Goal: Communication & Community: Answer question/provide support

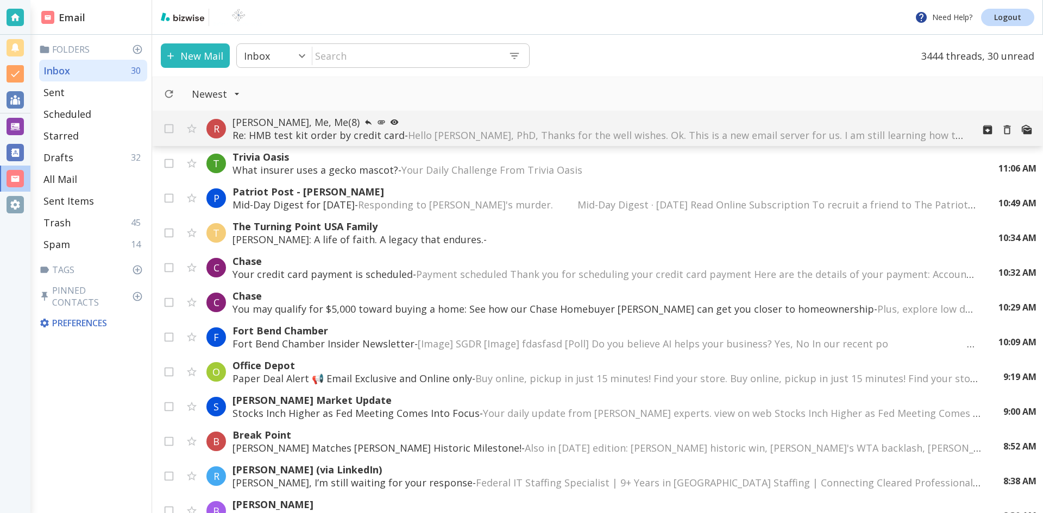
click at [455, 132] on span "Hello [PERSON_NAME], PhD, Thanks for the well wishes. Ok. This is a new email s…" at bounding box center [857, 135] width 898 height 13
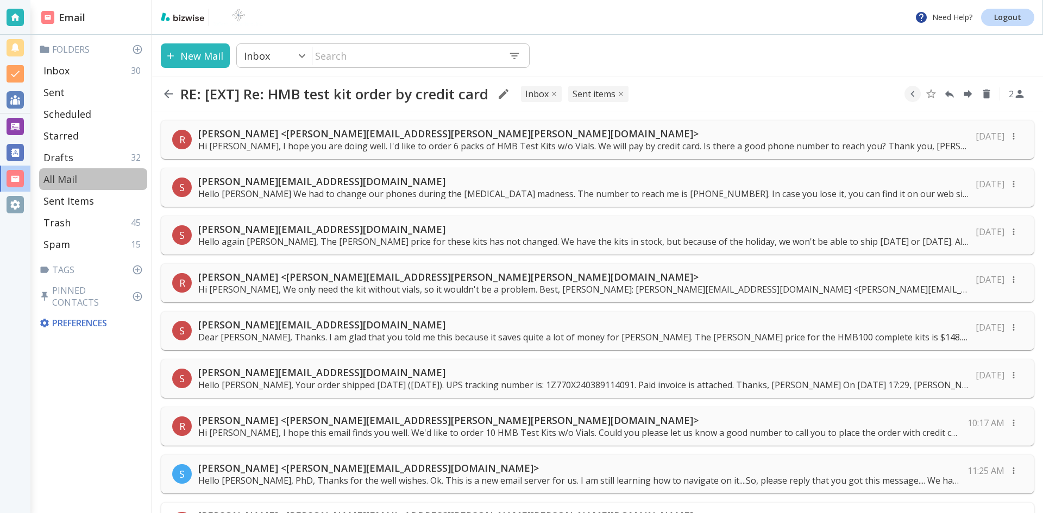
click at [64, 175] on p "All Mail" at bounding box center [60, 179] width 34 height 13
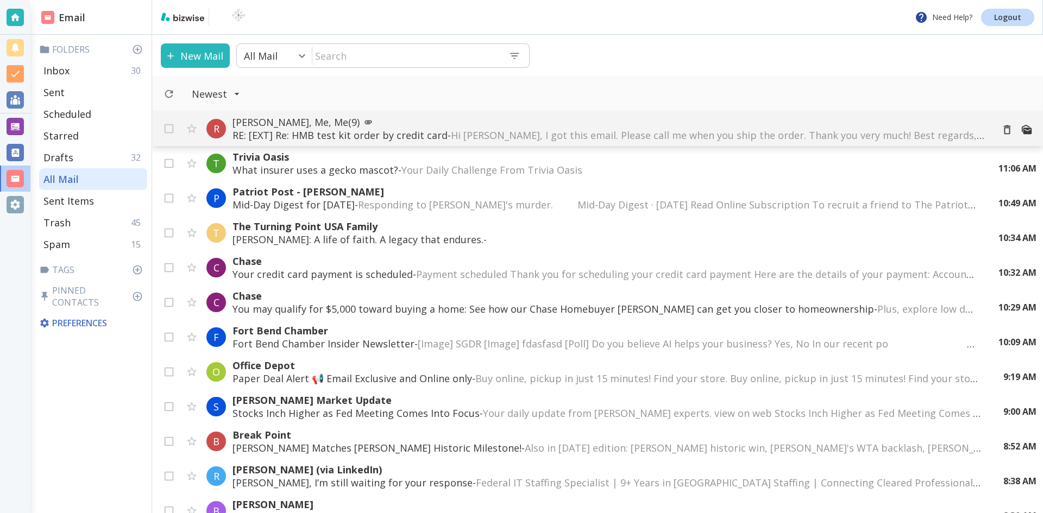
click at [459, 132] on span "Hi [PERSON_NAME], I got this email. Please call me when you ship the order. Tha…" at bounding box center [1028, 135] width 1155 height 13
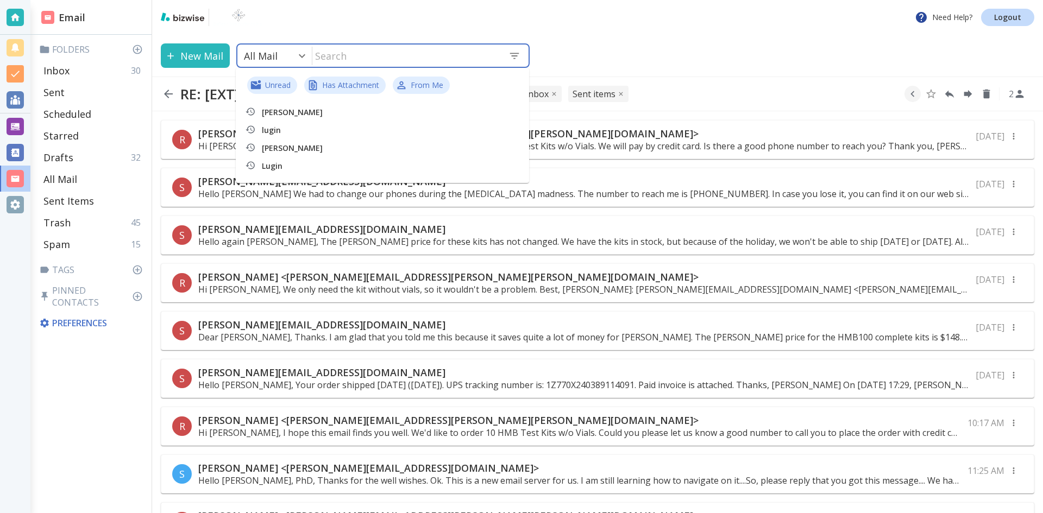
click at [351, 57] on input "text" at bounding box center [405, 56] width 187 height 22
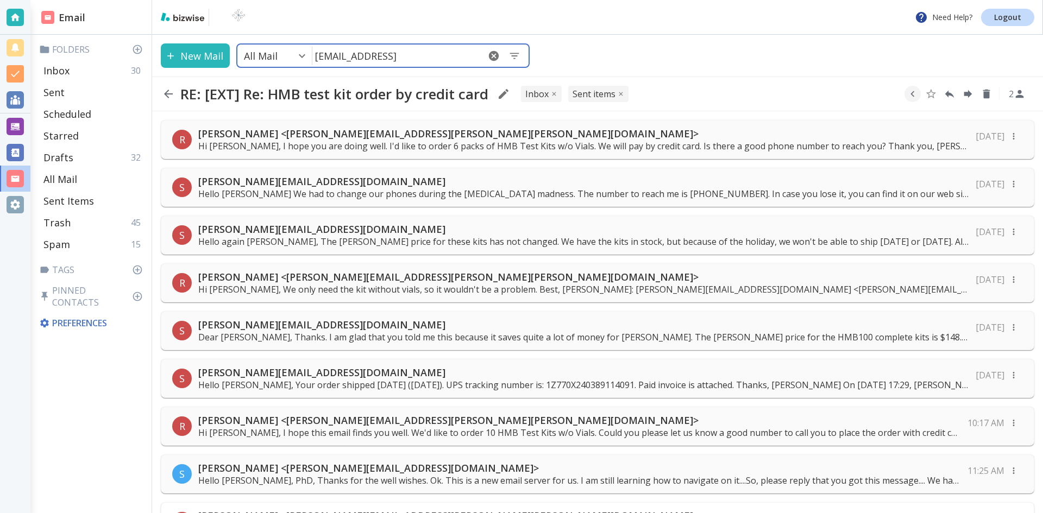
type input "[EMAIL_ADDRESS][DOMAIN_NAME]"
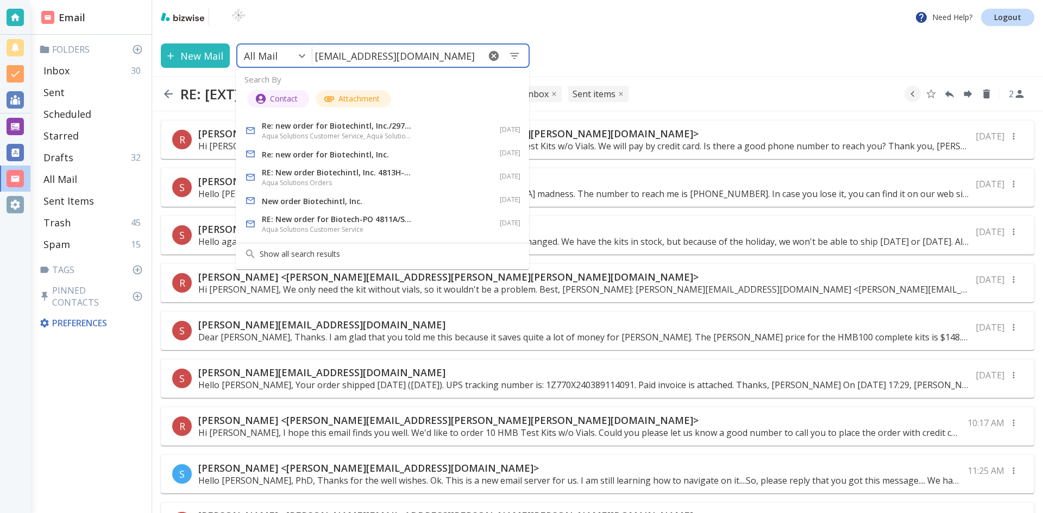
click at [303, 199] on p "New order Biotechintl, Inc." at bounding box center [338, 201] width 152 height 13
type input "0"
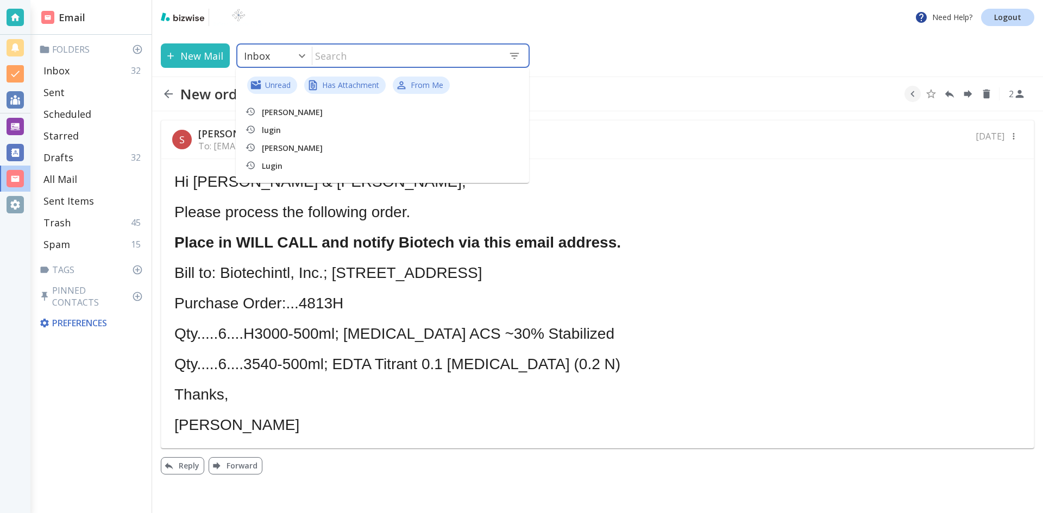
click at [535, 188] on div "Hi [PERSON_NAME] & [PERSON_NAME], Please process the following order. Place in …" at bounding box center [597, 303] width 846 height 258
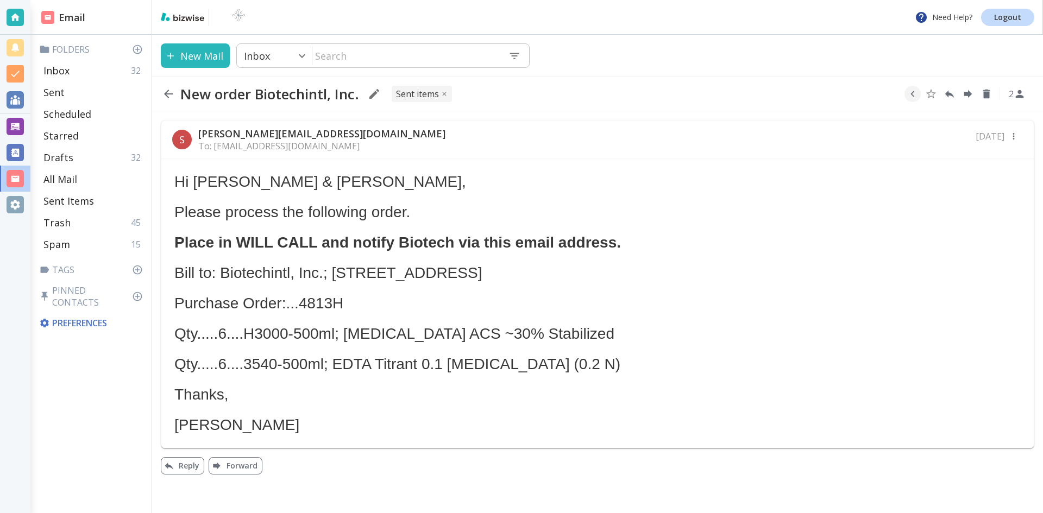
click at [424, 222] on div "Hi [PERSON_NAME] & [PERSON_NAME], Please process the following order. Place in …" at bounding box center [597, 303] width 846 height 258
click at [167, 92] on icon "button" at bounding box center [168, 93] width 13 height 13
type input "5"
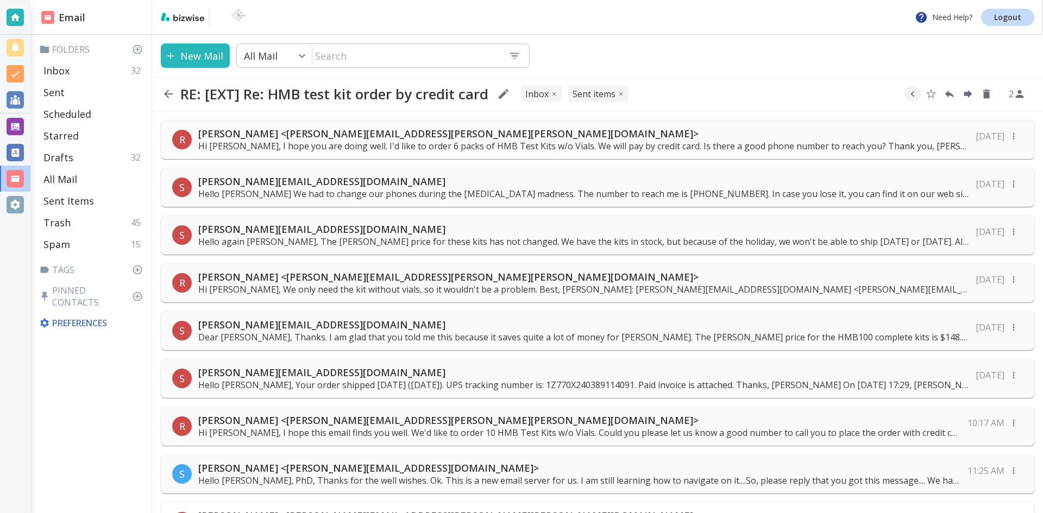
click at [167, 93] on icon "button" at bounding box center [168, 94] width 9 height 9
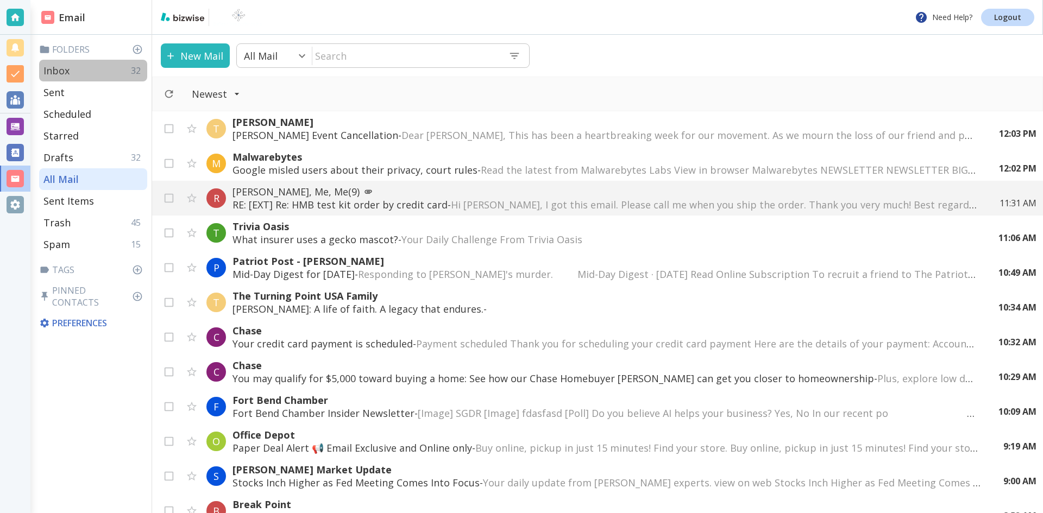
click at [67, 67] on p "Inbox" at bounding box center [56, 70] width 26 height 13
type input "0"
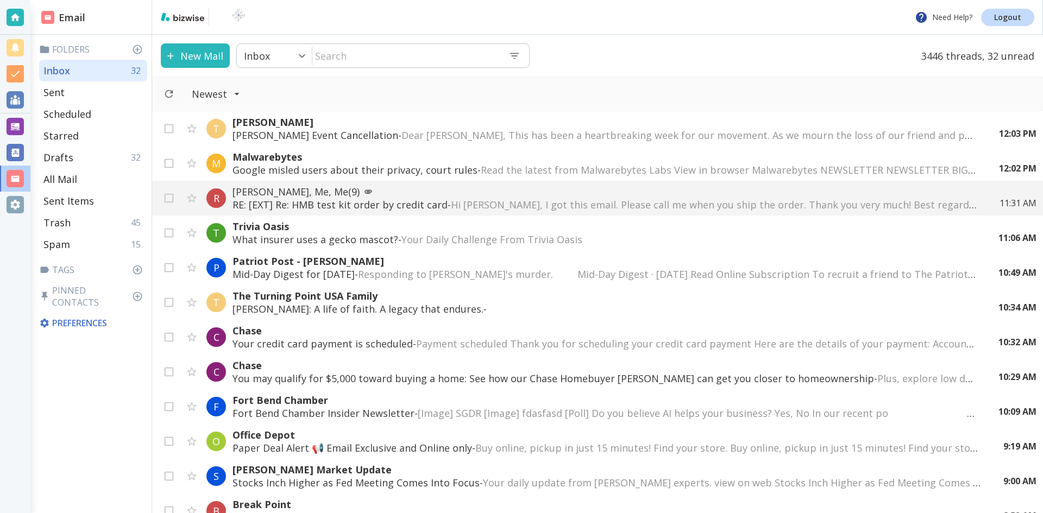
click at [200, 50] on button "New Mail" at bounding box center [195, 55] width 69 height 24
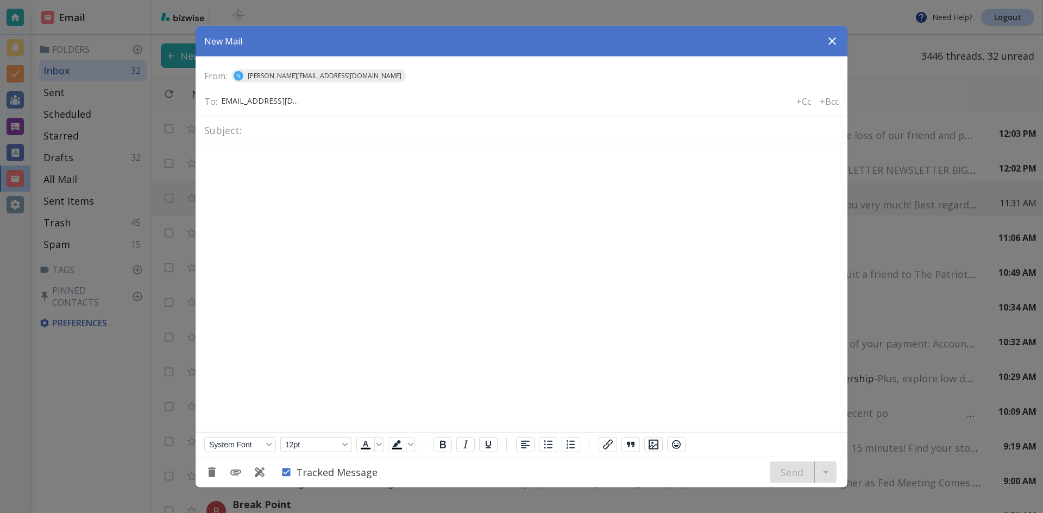
scroll to position [0, 7]
type input "[EMAIL_ADDRESS][DOMAIN_NAME]"
click at [263, 132] on input "text" at bounding box center [542, 130] width 592 height 19
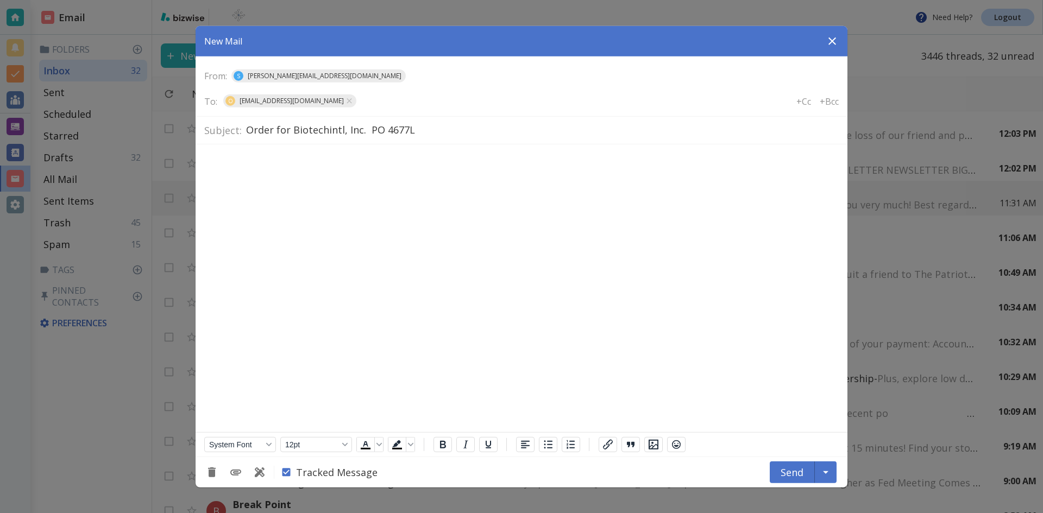
type input "Order for Biotechintl, Inc. PO 4677L"
click at [214, 154] on body "Rich Text Area. Press ALT-0 for help." at bounding box center [521, 161] width 634 height 16
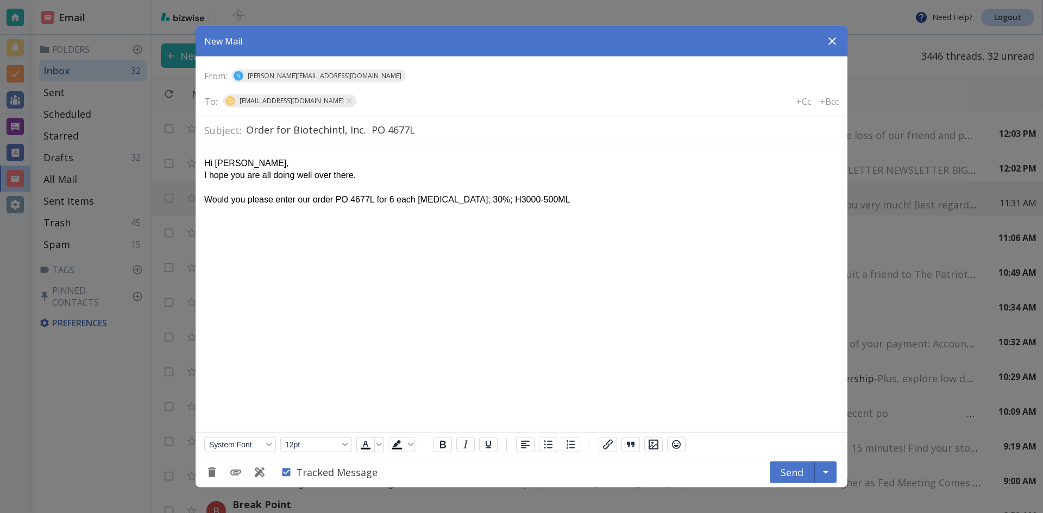
click at [237, 192] on p "Rich Text Area. Press ALT-0 for help." at bounding box center [521, 188] width 634 height 12
click at [252, 200] on p "Would you please enter our order PO 4677L for 6 each [MEDICAL_DATA]; 30%; H3000…" at bounding box center [521, 200] width 634 height 12
click at [348, 200] on p "Please enter our order PO 4677L for 6 each [MEDICAL_DATA]; 30%; H3000-500ML" at bounding box center [521, 200] width 634 height 12
click at [792, 469] on button "Send" at bounding box center [791, 473] width 45 height 22
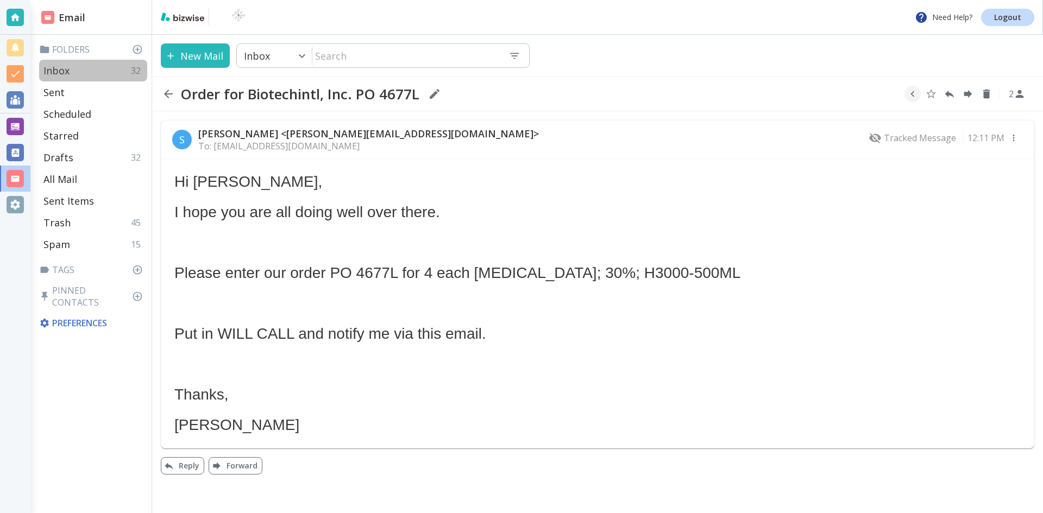
click at [54, 70] on p "Inbox" at bounding box center [56, 70] width 26 height 13
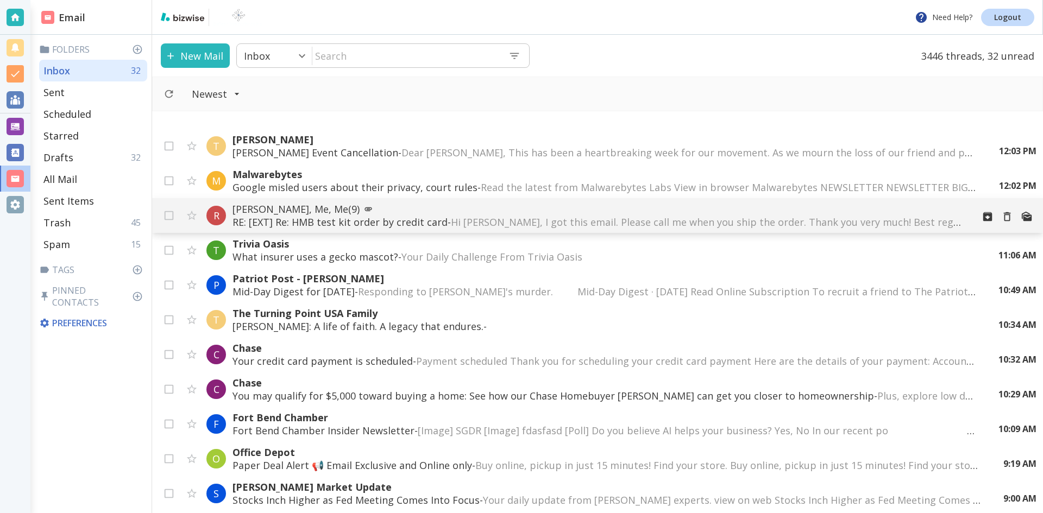
click at [277, 206] on p "[PERSON_NAME], Me, Me (9)" at bounding box center [598, 209] width 732 height 13
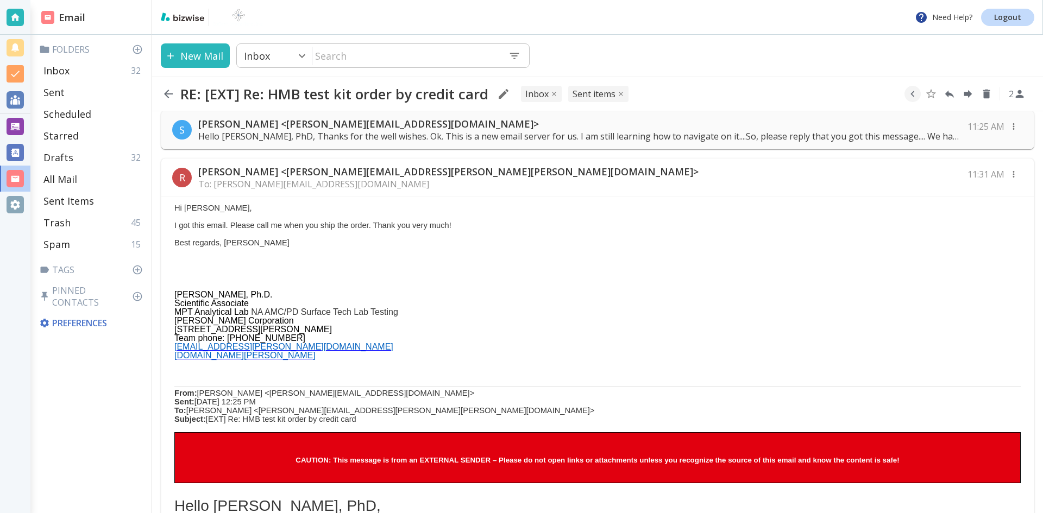
scroll to position [326, 0]
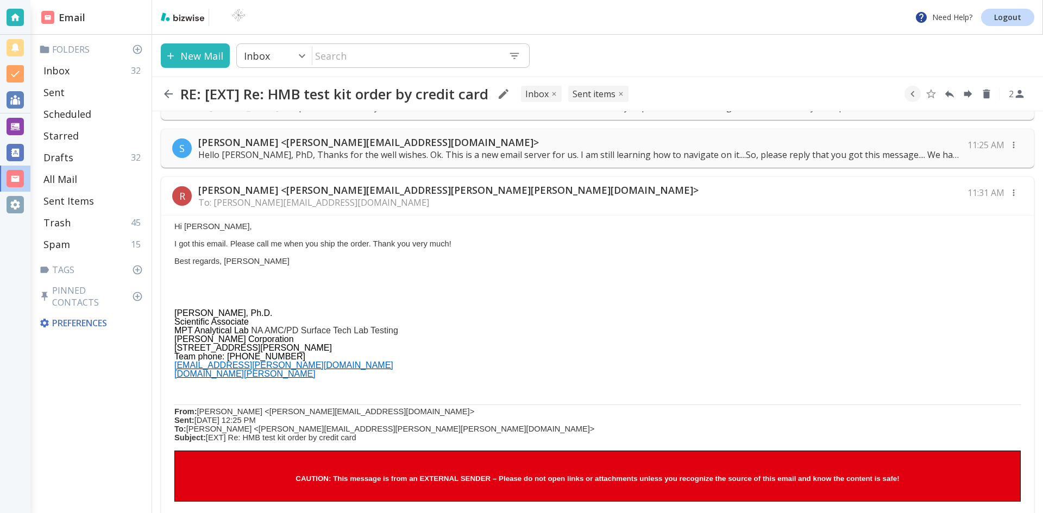
click at [244, 199] on p "To: [PERSON_NAME][EMAIL_ADDRESS][DOMAIN_NAME]" at bounding box center [448, 203] width 500 height 12
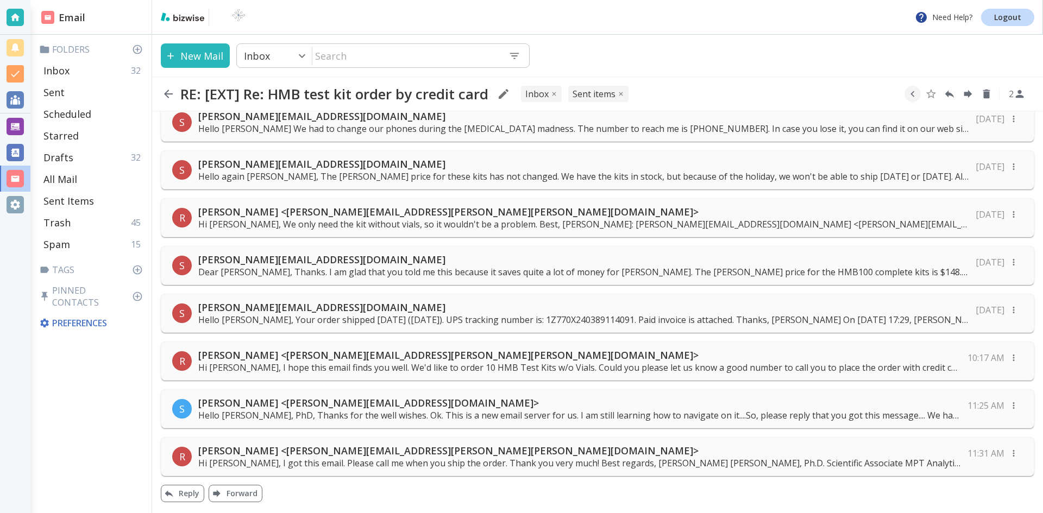
click at [385, 460] on p "Hi [PERSON_NAME], I got this email. Please call me when you ship the order. Tha…" at bounding box center [579, 463] width 762 height 12
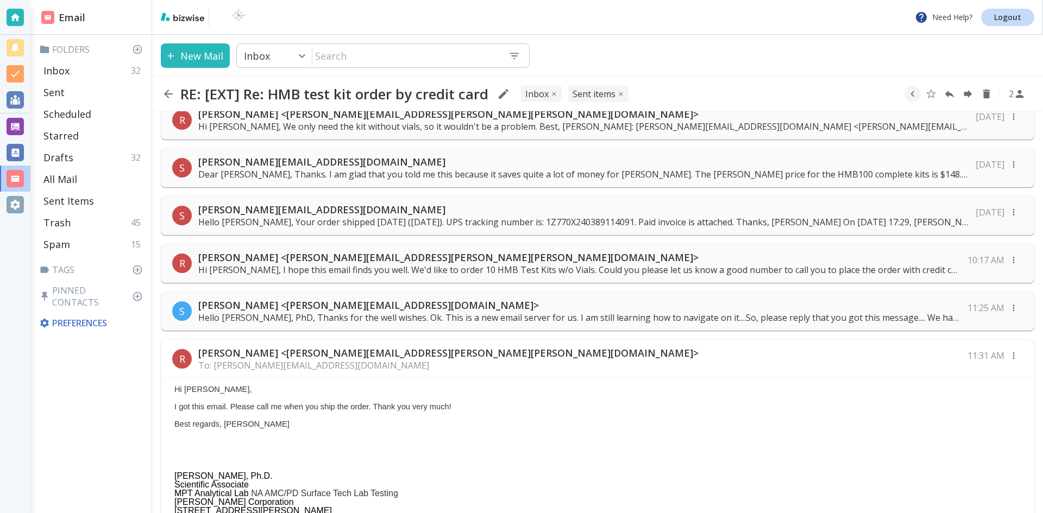
scroll to position [0, 0]
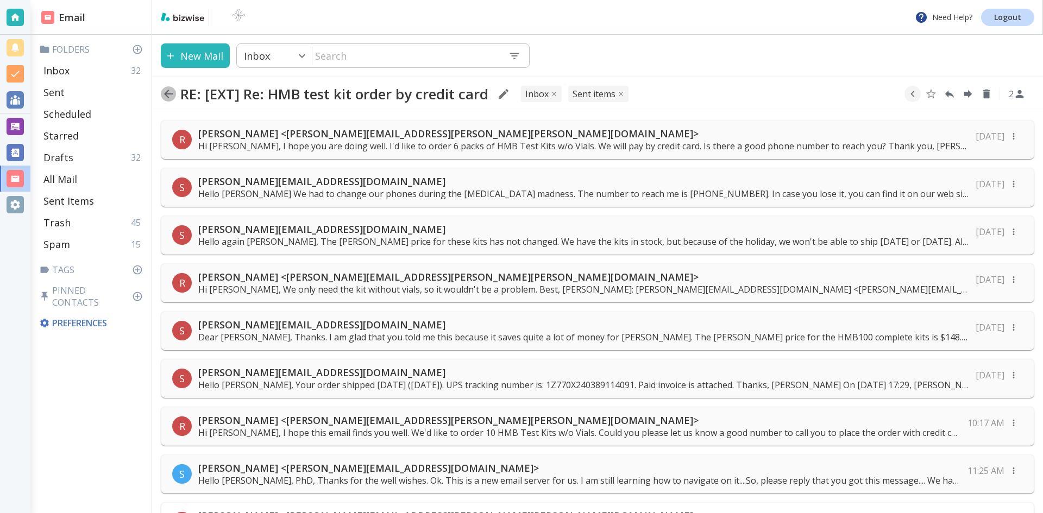
click at [168, 91] on icon "button" at bounding box center [168, 94] width 9 height 9
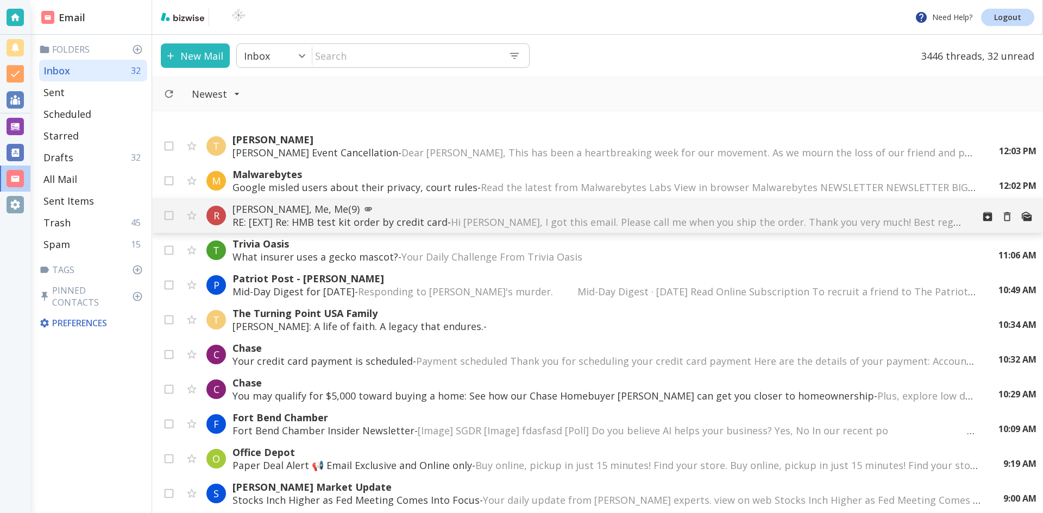
click at [276, 207] on p "[PERSON_NAME], Me, Me (9)" at bounding box center [598, 209] width 732 height 13
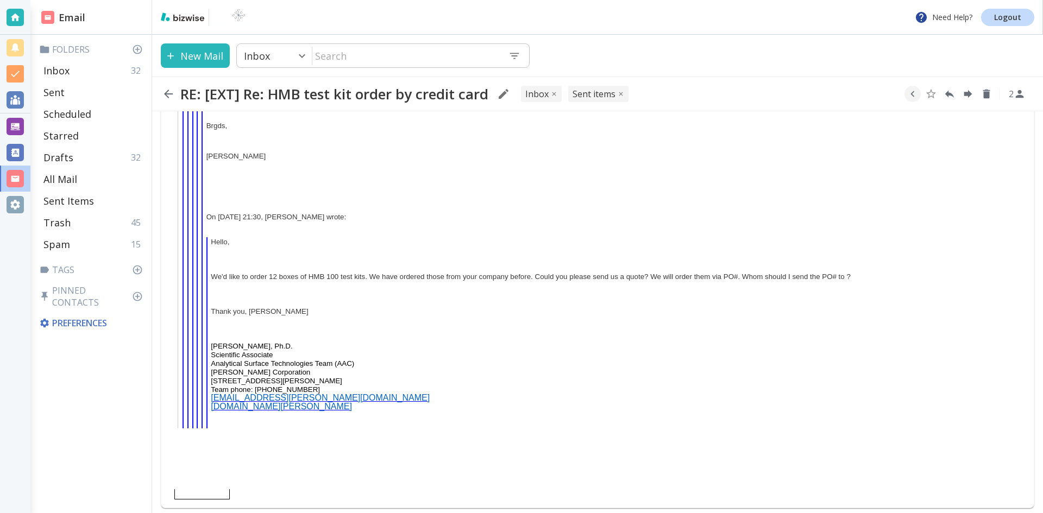
scroll to position [4481, 0]
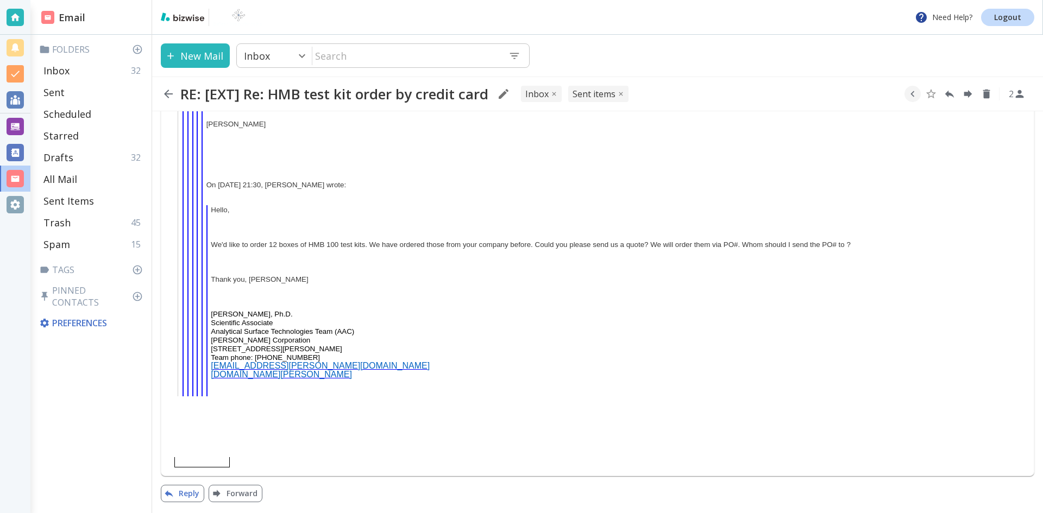
click at [179, 489] on button "Reply" at bounding box center [182, 493] width 43 height 17
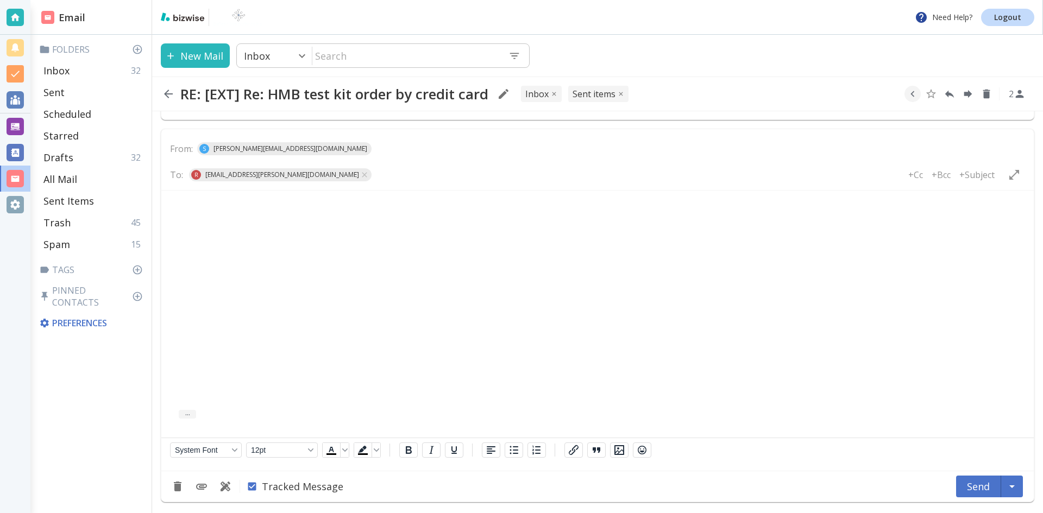
scroll to position [4838, 0]
click at [59, 70] on p "Inbox" at bounding box center [56, 70] width 26 height 13
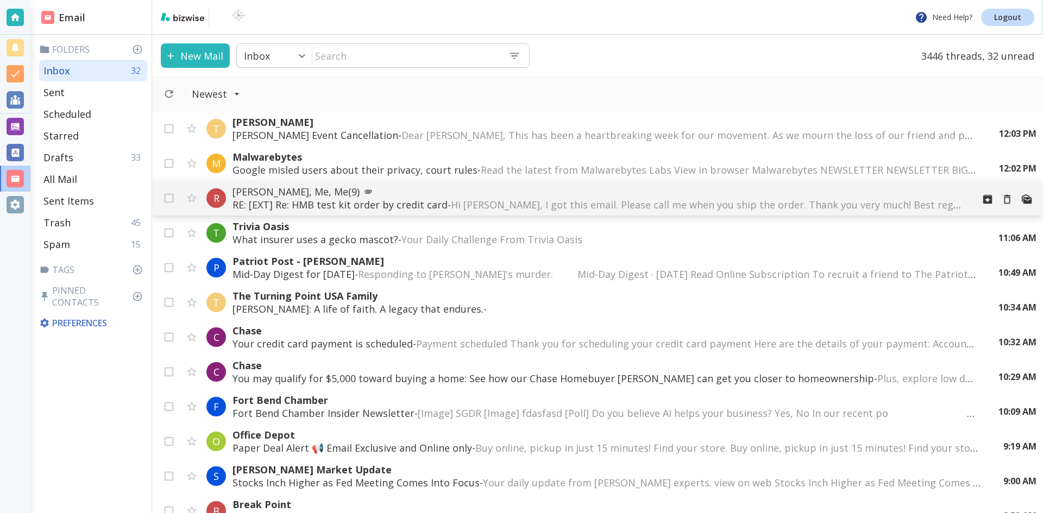
click at [496, 200] on span "Hi [PERSON_NAME], I got this email. Please call me when you ship the order. Tha…" at bounding box center [1028, 204] width 1155 height 13
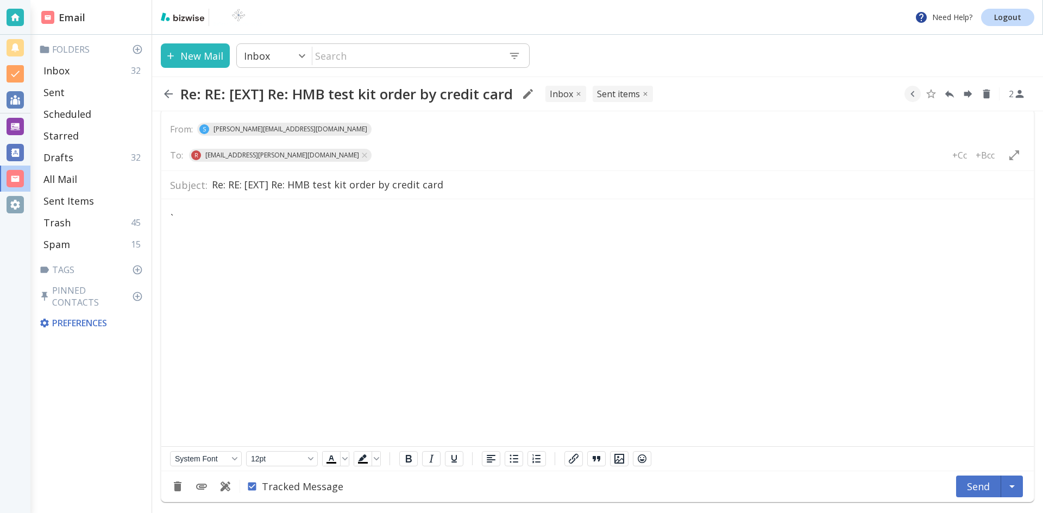
scroll to position [4857, 0]
click at [169, 211] on html "`" at bounding box center [597, 216] width 872 height 34
click at [173, 214] on p "`" at bounding box center [598, 218] width 854 height 12
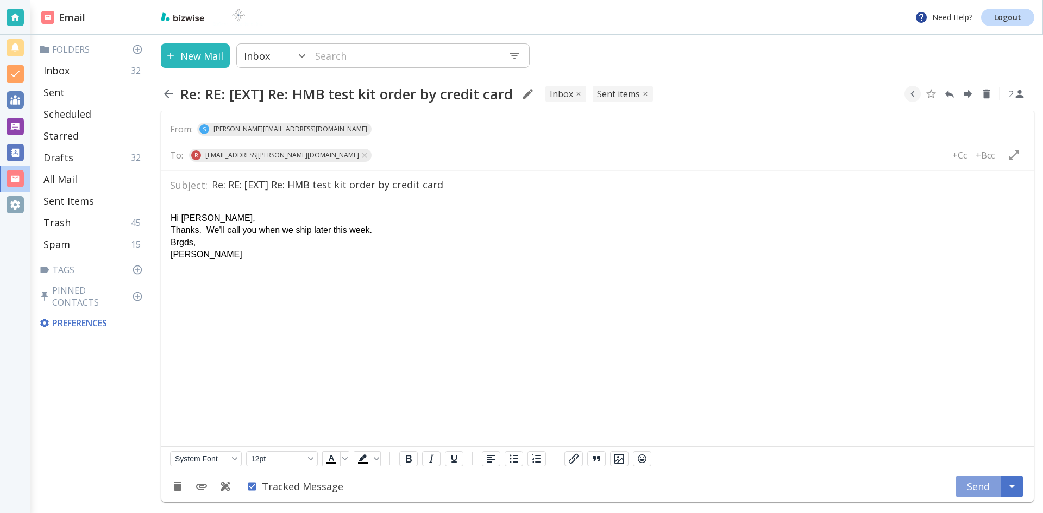
click at [972, 485] on button "Send" at bounding box center [978, 487] width 45 height 22
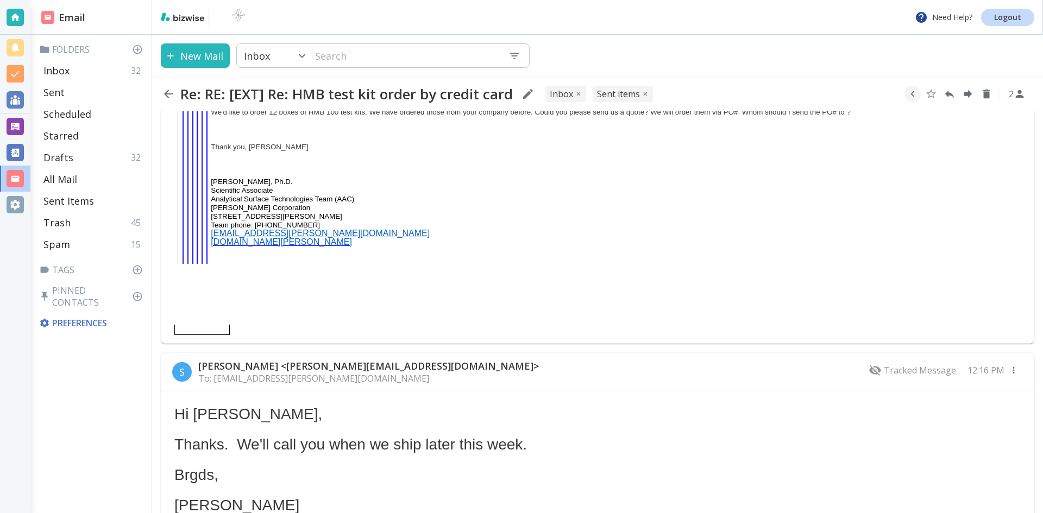
scroll to position [4612, 0]
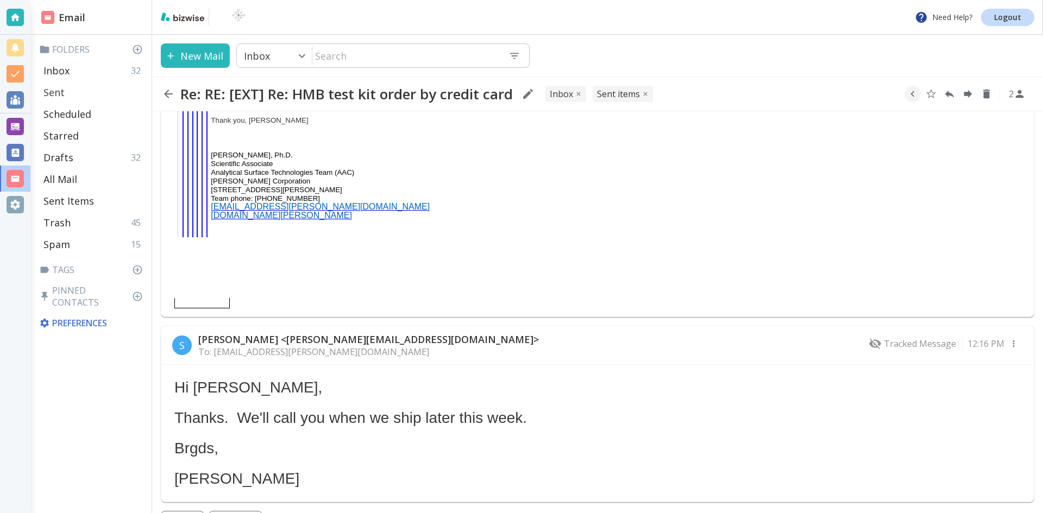
click at [53, 90] on p "Sent" at bounding box center [53, 92] width 21 height 13
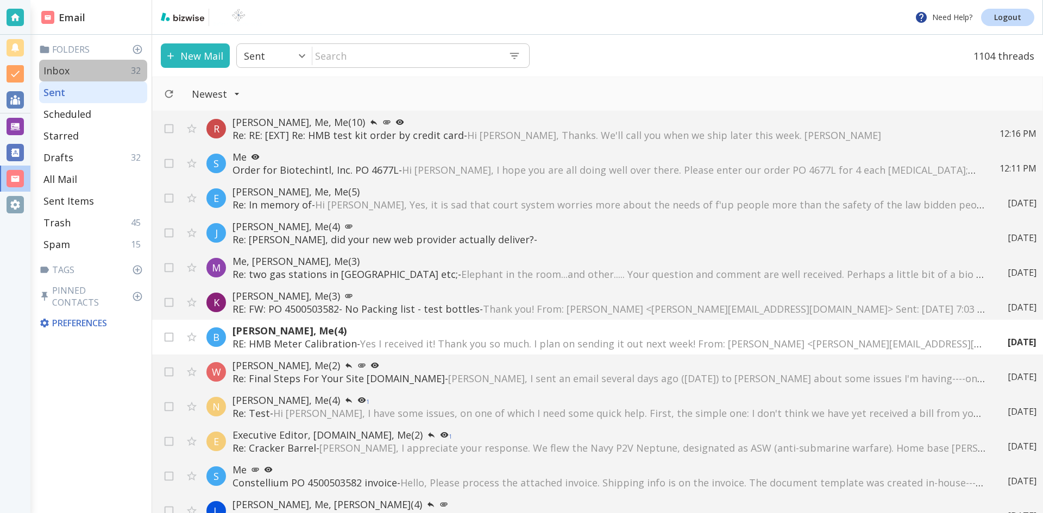
click at [82, 68] on div "Inbox 32" at bounding box center [93, 71] width 108 height 22
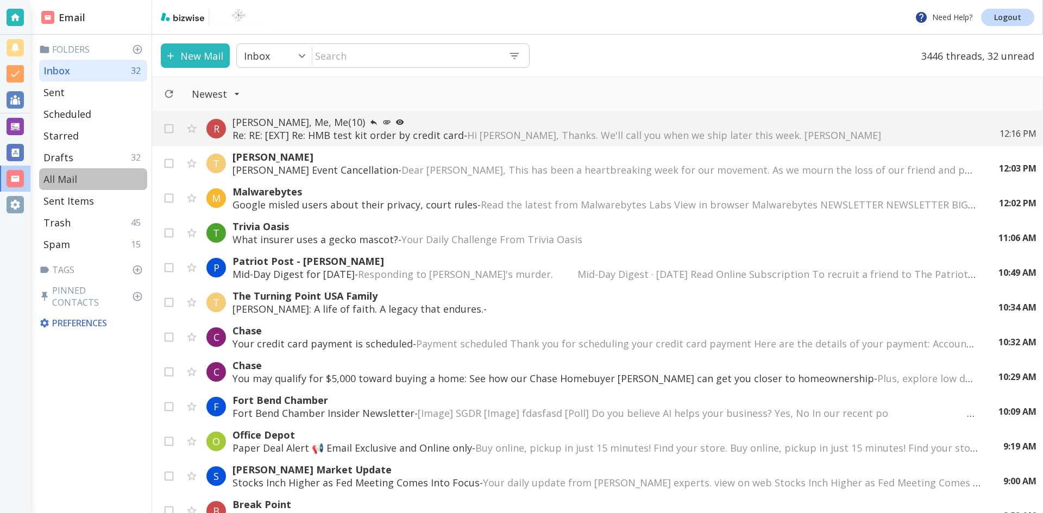
click at [65, 176] on p "All Mail" at bounding box center [60, 179] width 34 height 13
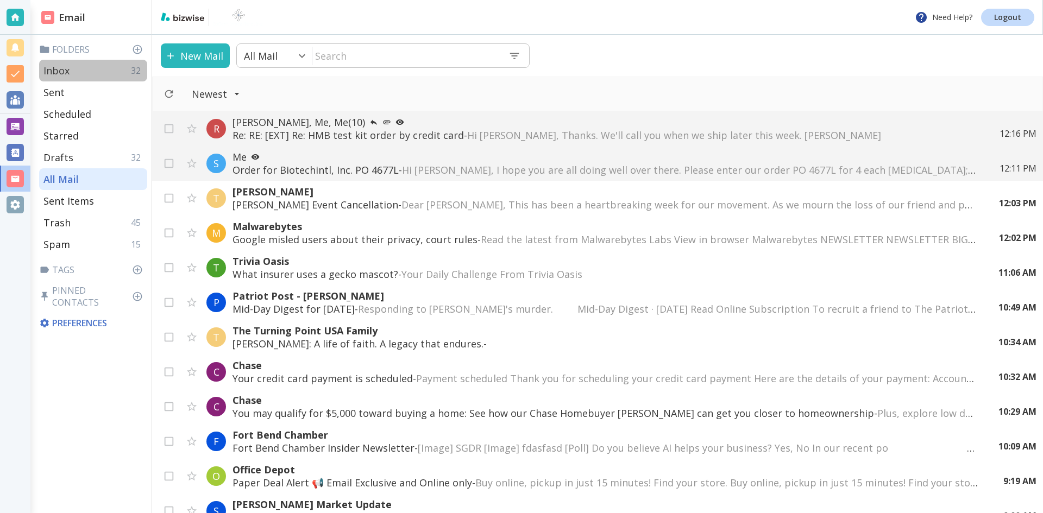
click at [59, 68] on p "Inbox" at bounding box center [56, 70] width 26 height 13
type input "0"
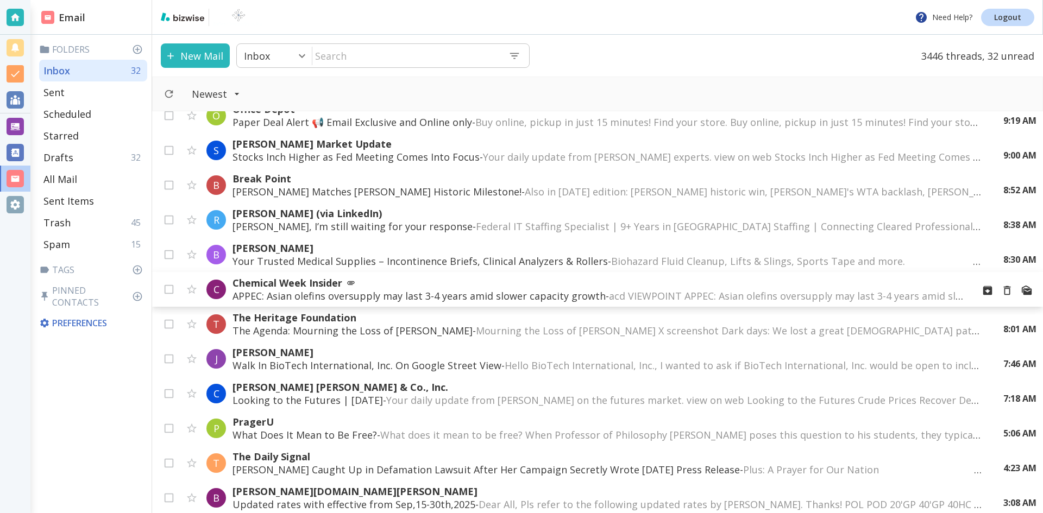
scroll to position [271, 0]
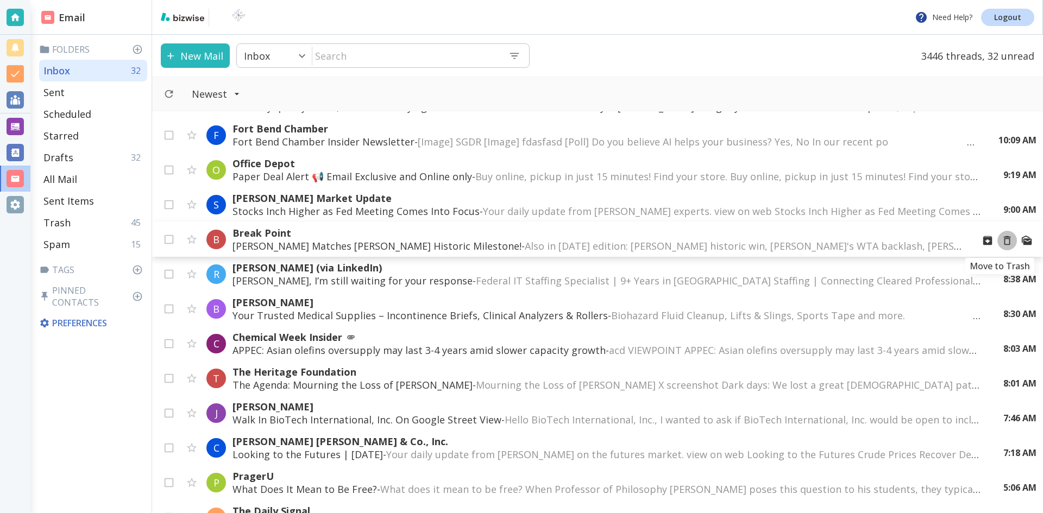
click at [1001, 239] on icon "Move to Trash" at bounding box center [1007, 241] width 12 height 12
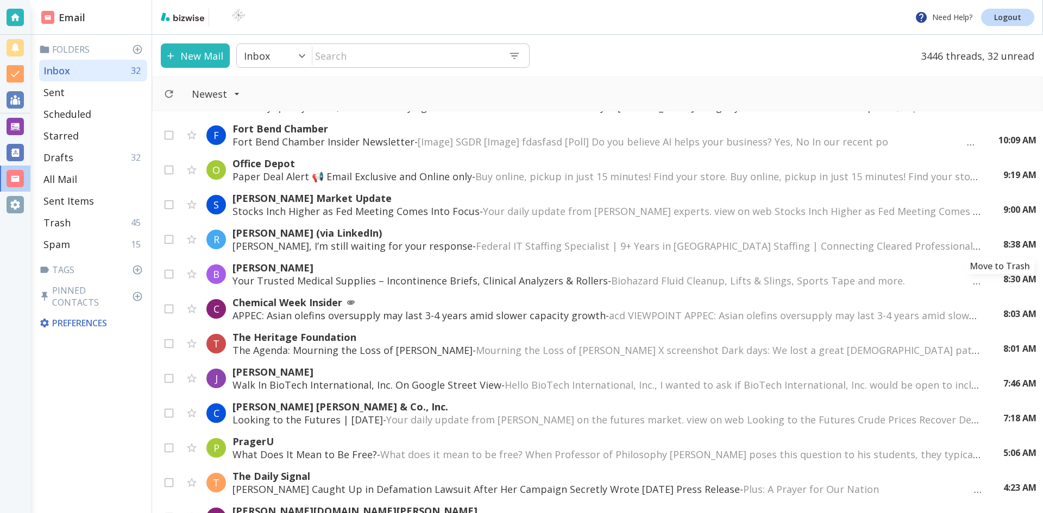
click at [0, 0] on icon "Move to Trash" at bounding box center [0, 0] width 0 height 0
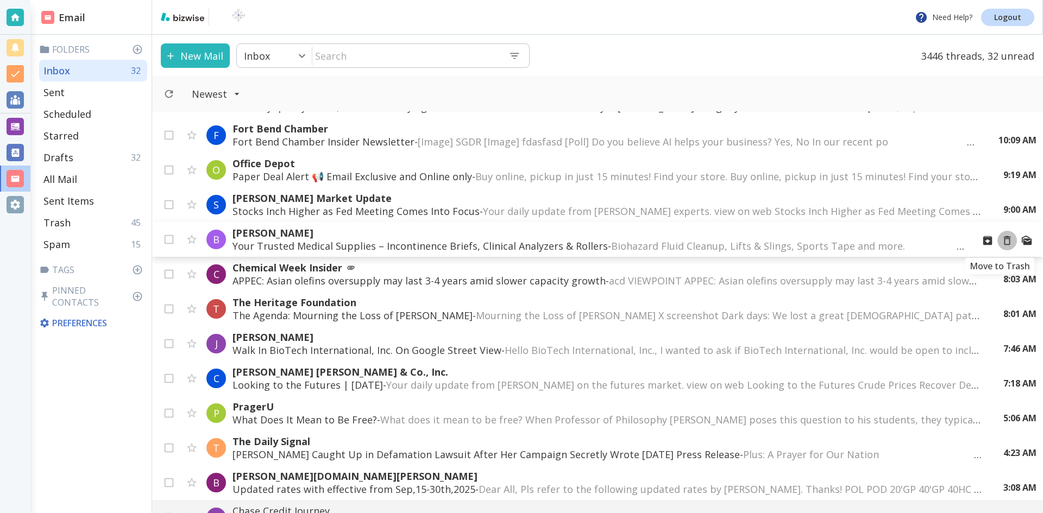
click at [1001, 243] on icon "Move to Trash" at bounding box center [1007, 241] width 12 height 12
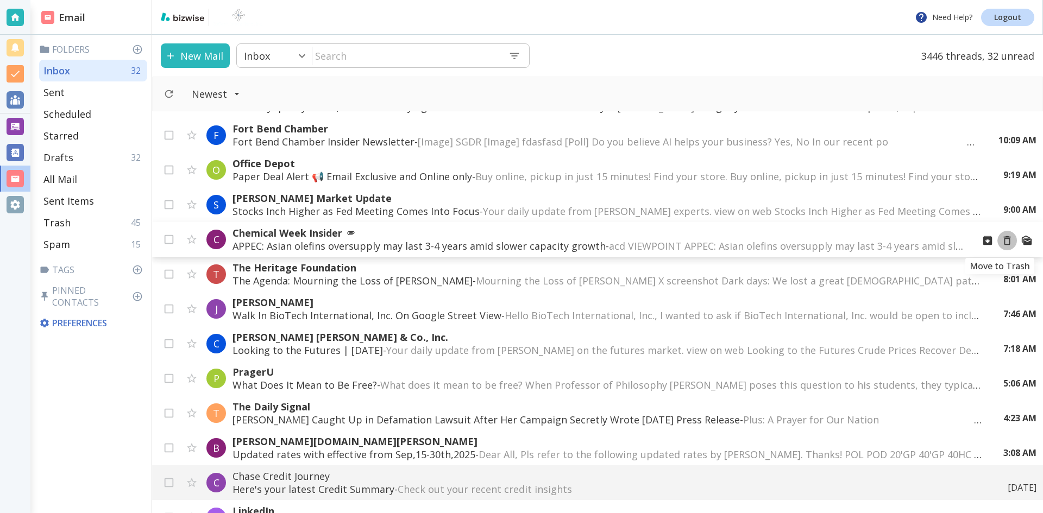
click at [1001, 241] on icon "Move to Trash" at bounding box center [1007, 241] width 12 height 12
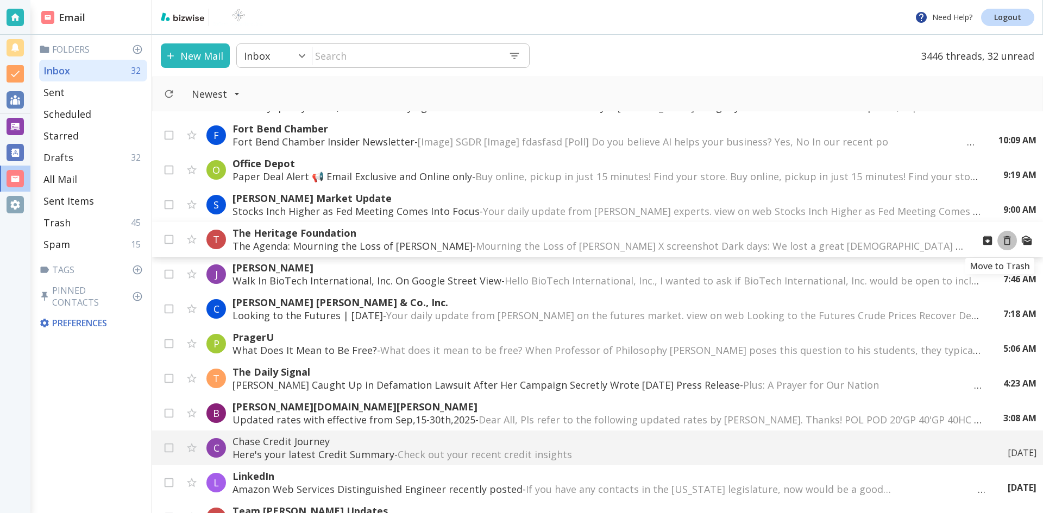
click at [1001, 243] on icon "Move to Trash" at bounding box center [1007, 241] width 12 height 12
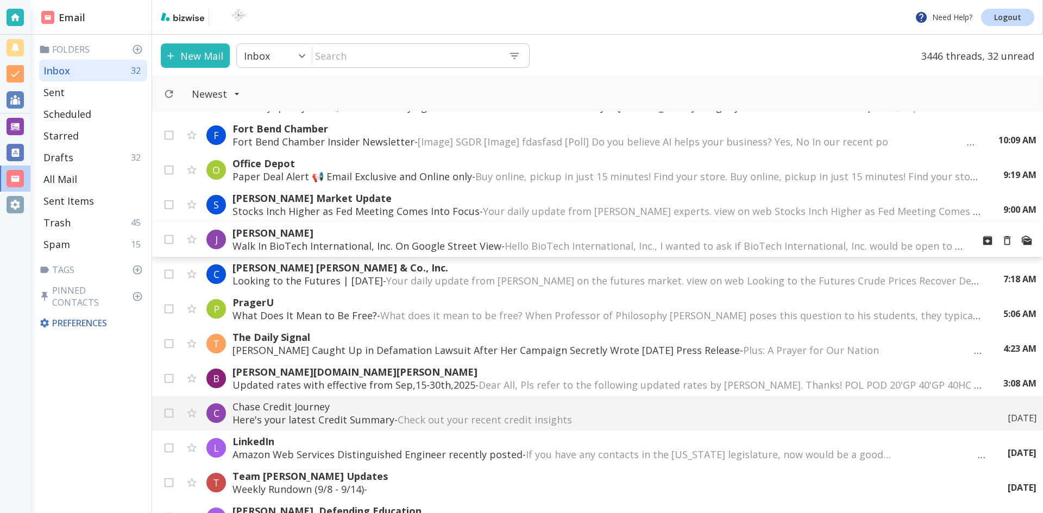
click at [716, 241] on span "Hello BioTech International, Inc., I wanted to ask if BioTech International, In…" at bounding box center [966, 245] width 924 height 13
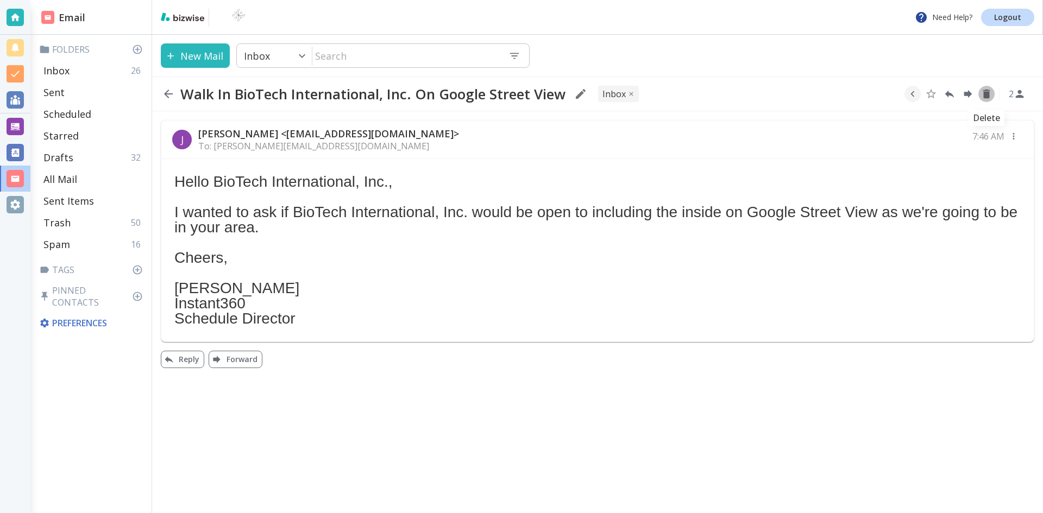
click at [985, 91] on icon "Delete" at bounding box center [986, 94] width 12 height 12
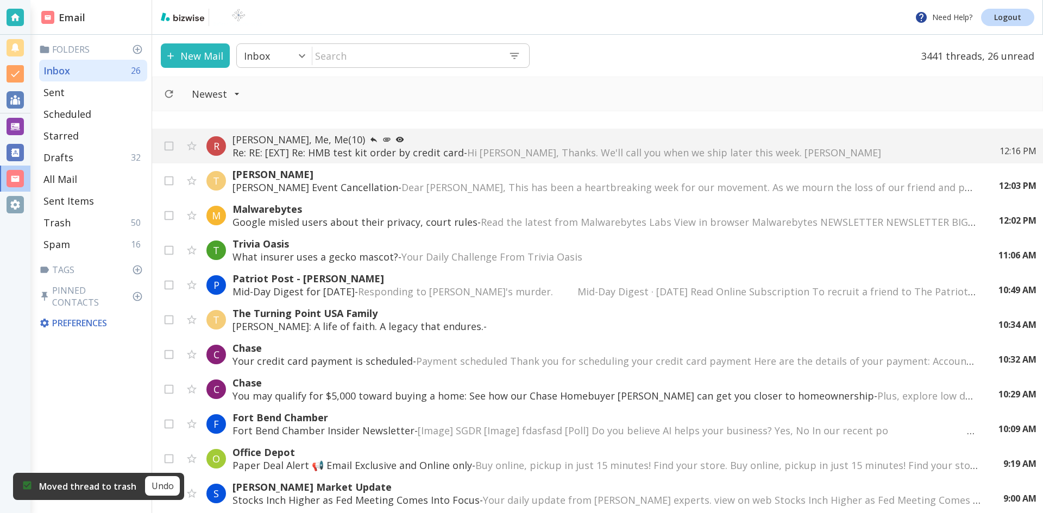
scroll to position [271, 0]
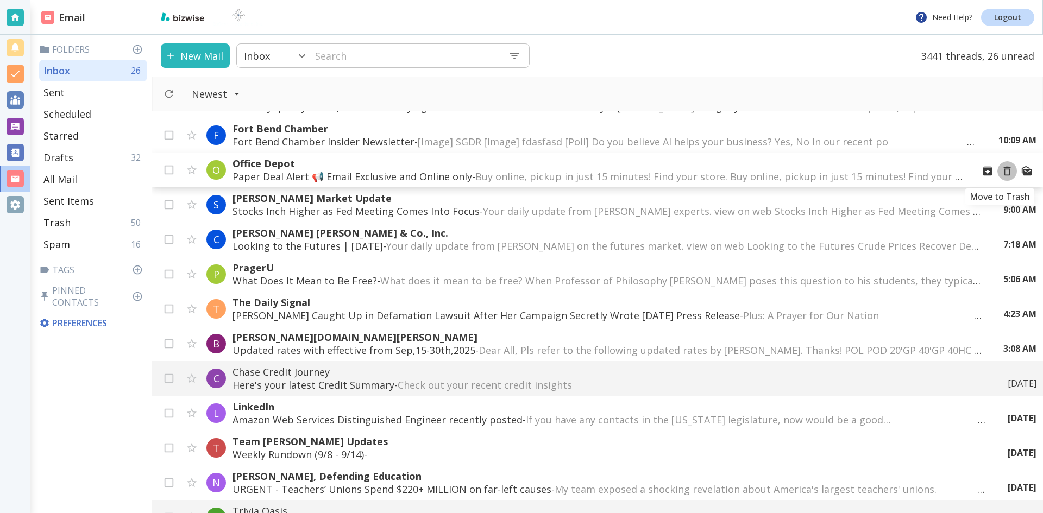
click at [1001, 169] on icon "Move to Trash" at bounding box center [1007, 171] width 12 height 12
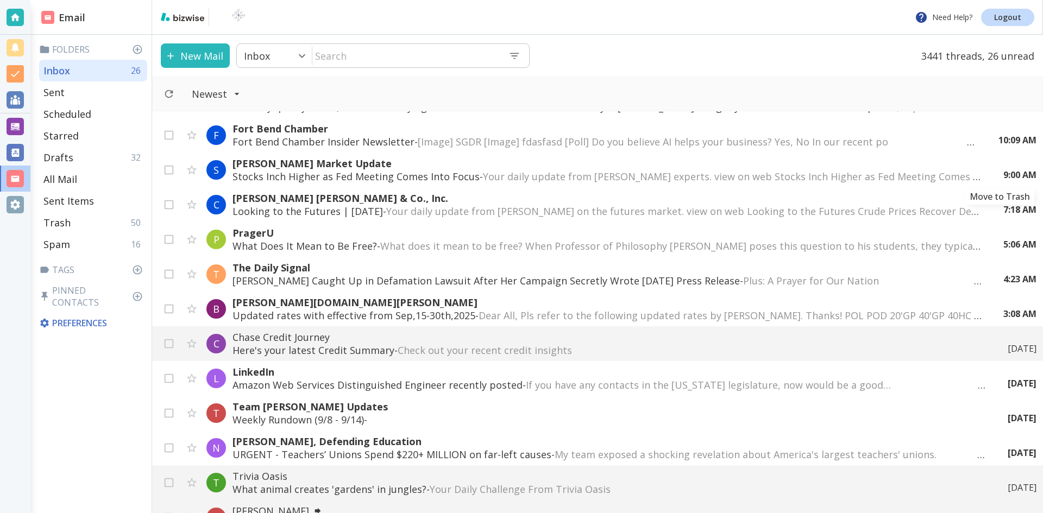
click at [994, 169] on div "9:00 AM" at bounding box center [1015, 175] width 42 height 12
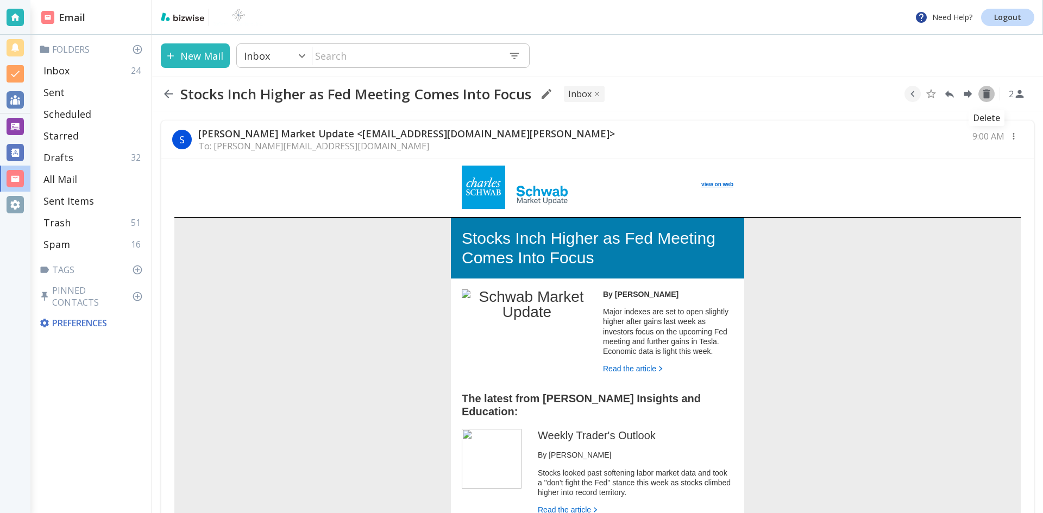
click at [986, 94] on icon "Delete" at bounding box center [986, 94] width 7 height 9
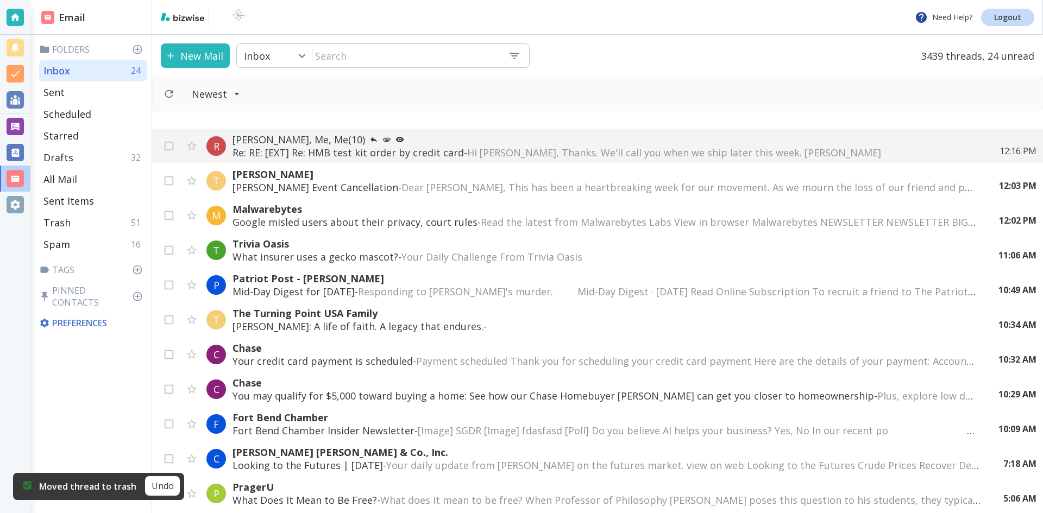
scroll to position [271, 0]
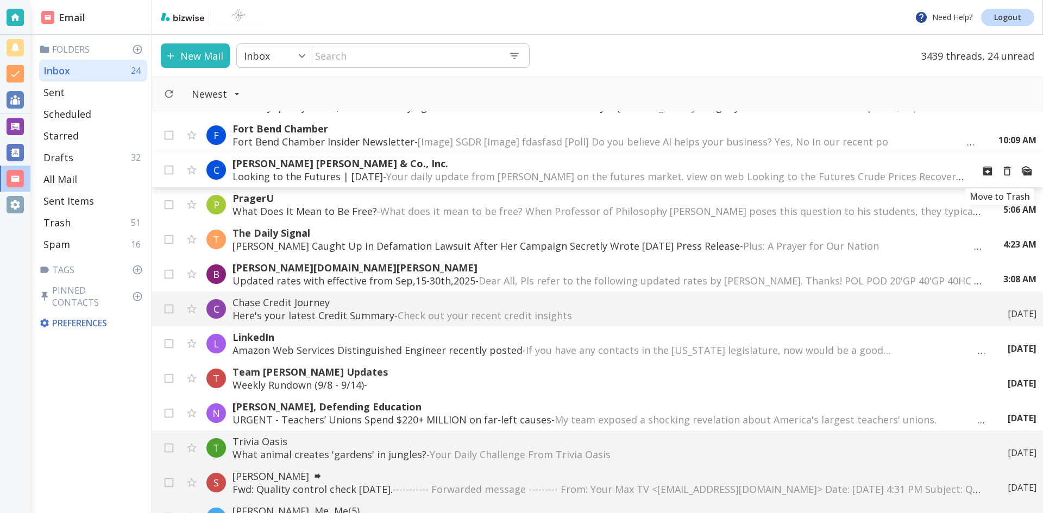
click at [1001, 171] on icon "Move to Trash" at bounding box center [1007, 171] width 12 height 12
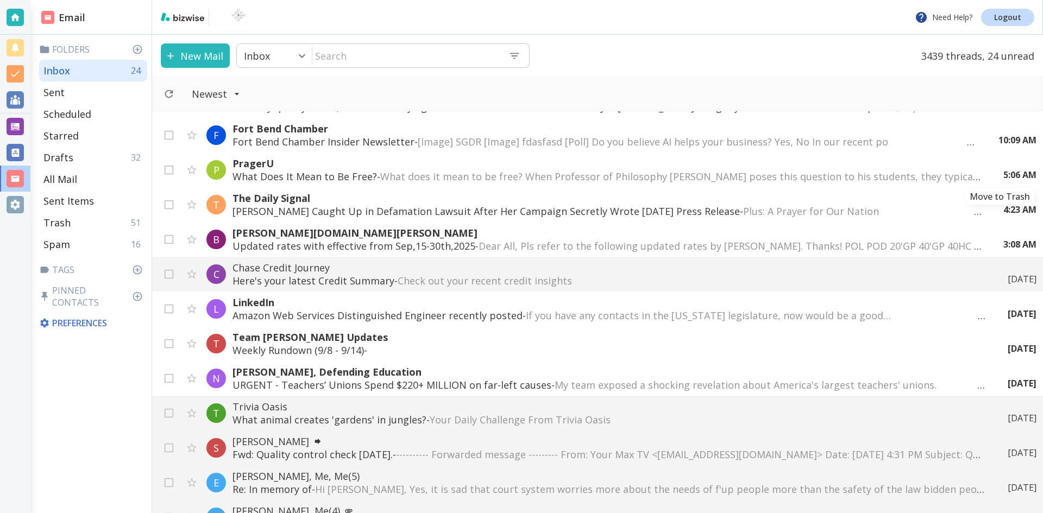
click at [999, 171] on div "5:06 AM" at bounding box center [1015, 175] width 42 height 12
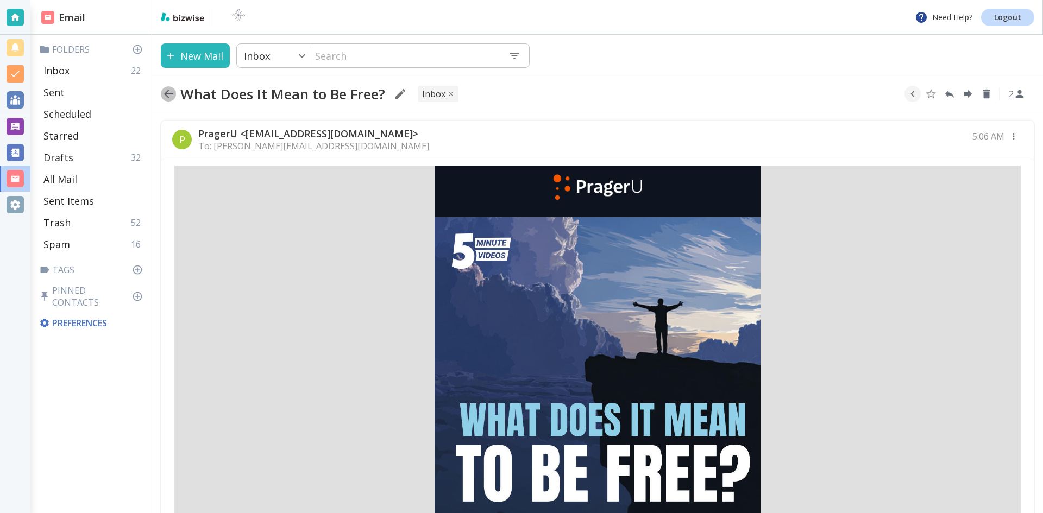
click at [171, 92] on icon "button" at bounding box center [168, 93] width 13 height 13
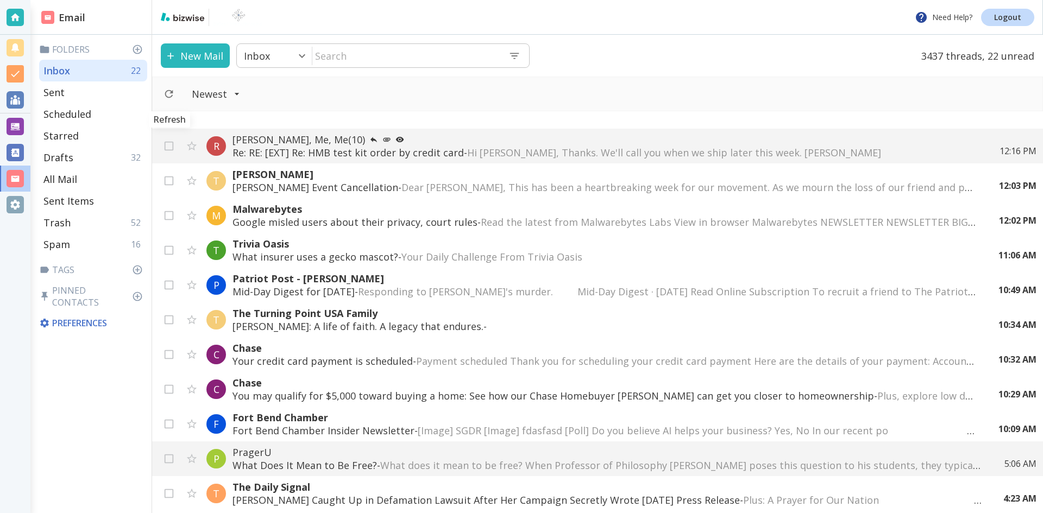
scroll to position [271, 0]
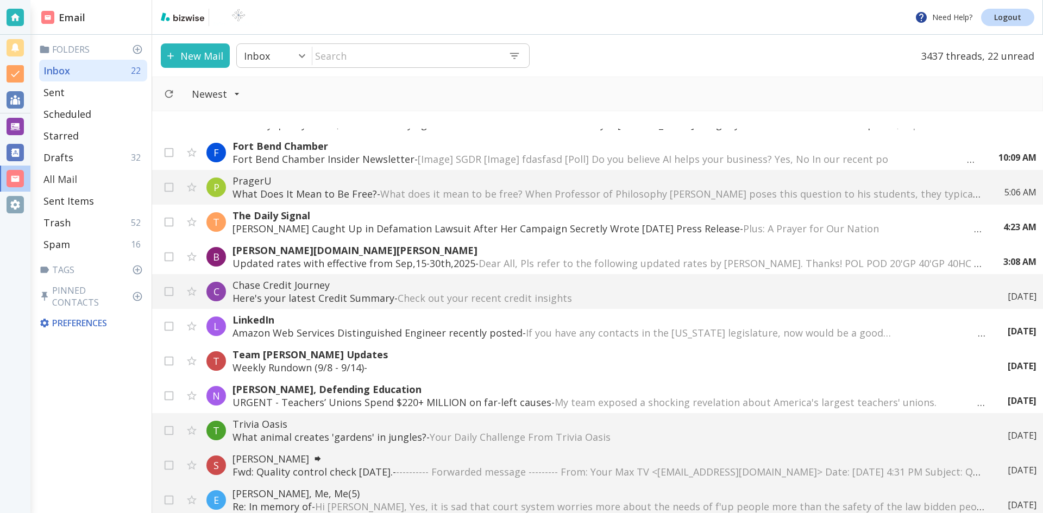
click at [70, 179] on p "All Mail" at bounding box center [60, 179] width 34 height 13
type input "5"
